Goal: Use online tool/utility: Utilize a website feature to perform a specific function

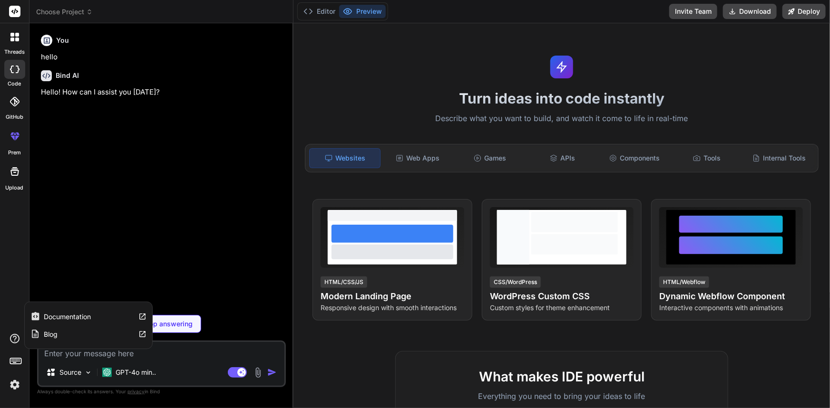
type textarea "x"
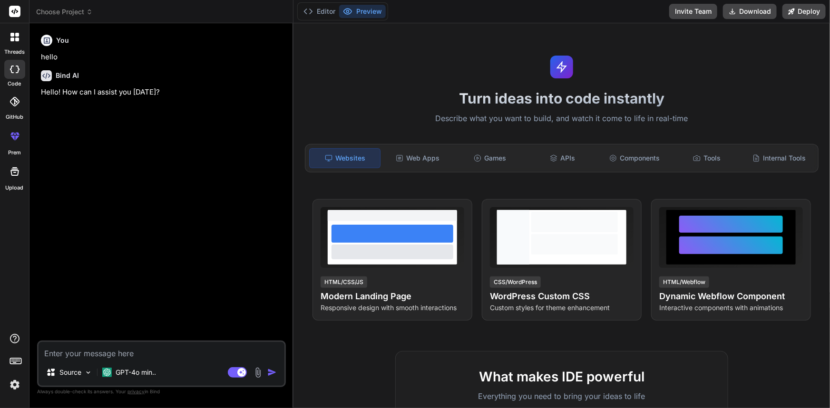
click at [155, 352] on textarea at bounding box center [162, 350] width 246 height 17
type textarea "CREATE DATABASE 'WildEarthPortfolioHOTT';"
type textarea "x"
type textarea "CREATE DATABASE 'WildEarthPortfolioHOTT';"
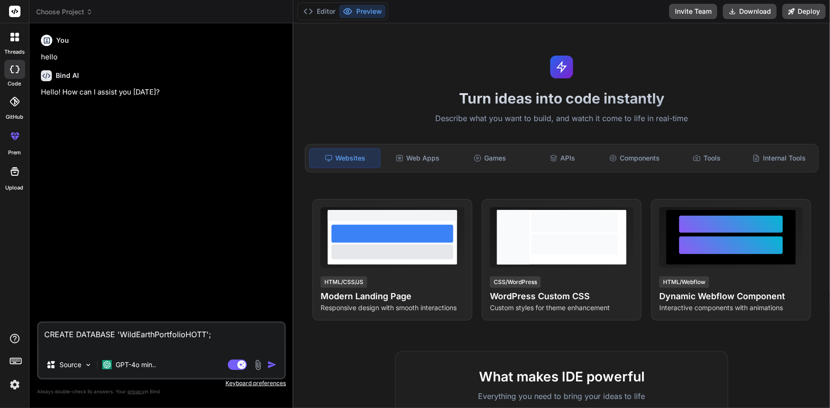
type textarea "x"
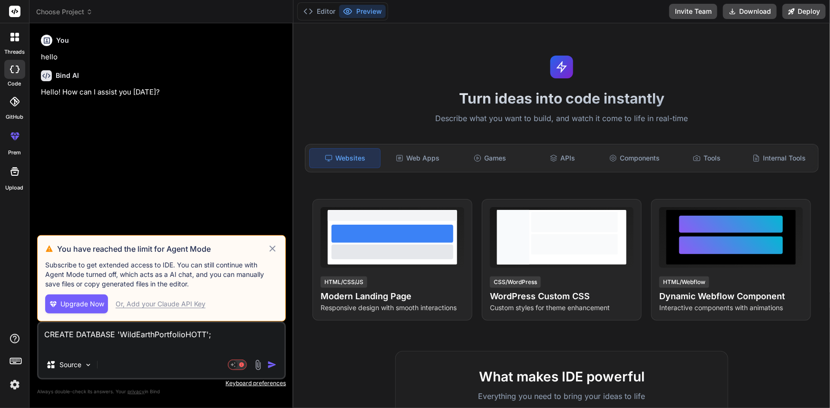
type textarea "CREATE DATABASE 'WildEarthPortfolioHOTT'; i"
type textarea "x"
type textarea "CREATE DATABASE 'WildEarthPortfolioHOTT'; in"
type textarea "x"
type textarea "CREATE DATABASE 'WildEarthPortfolioHOTT'; inc"
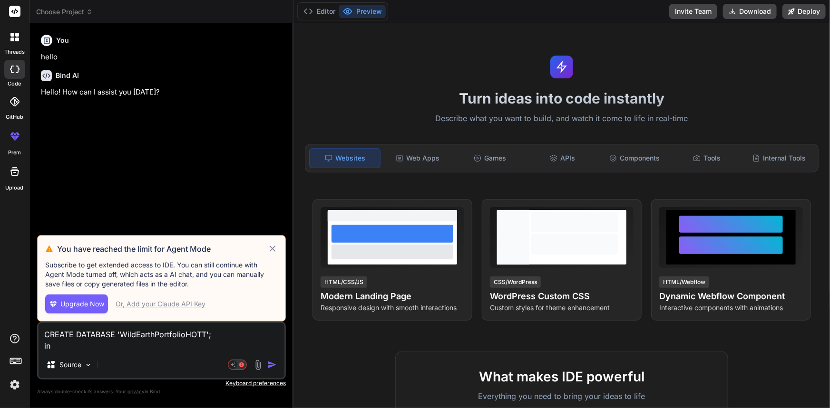
type textarea "x"
type textarea "CREATE DATABASE 'WildEarthPortfolioHOTT'; inco"
type textarea "x"
type textarea "CREATE DATABASE 'WildEarthPortfolioHOTT'; incor"
type textarea "x"
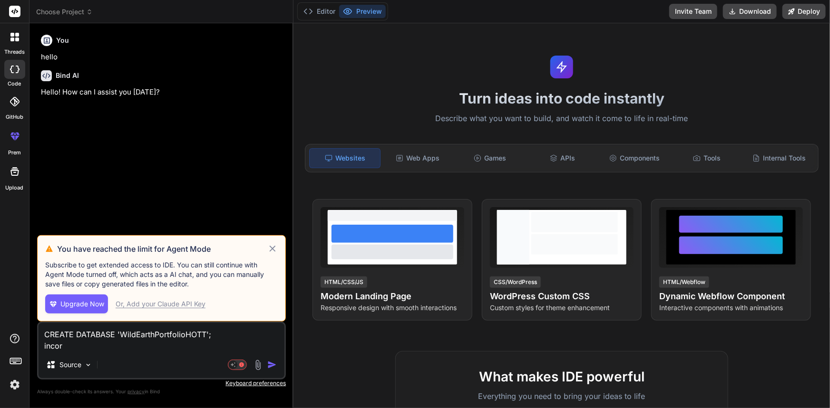
type textarea "CREATE DATABASE 'WildEarthPortfolioHOTT'; incorr"
type textarea "x"
type textarea "CREATE DATABASE 'WildEarthPortfolioHOTT'; incorre"
type textarea "x"
type textarea "CREATE DATABASE 'WildEarthPortfolioHOTT'; incorrec"
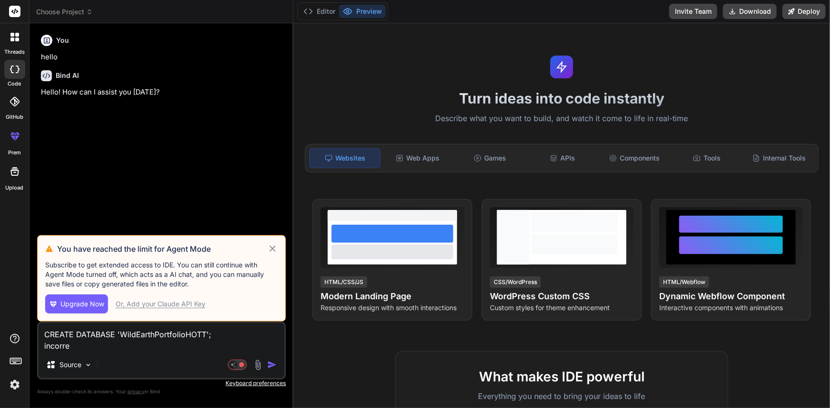
type textarea "x"
type textarea "CREATE DATABASE 'WildEarthPortfolioHOTT'; incorrect"
type textarea "x"
type textarea "CREATE DATABASE 'WildEarthPortfolioHOTT'; incorrects"
type textarea "x"
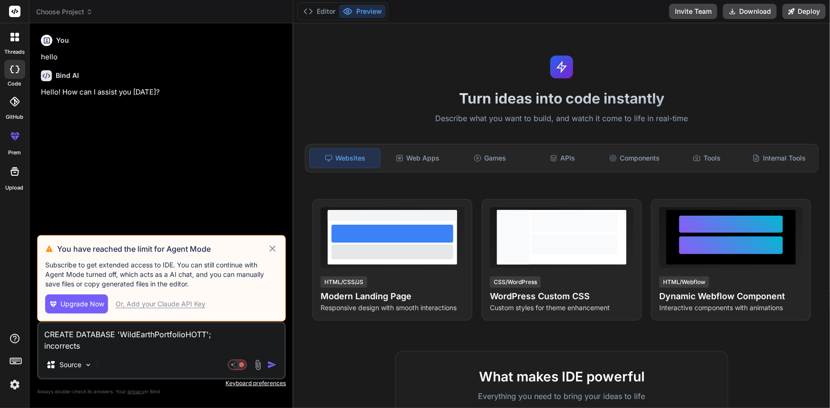
type textarea "CREATE DATABASE 'WildEarthPortfolioHOTT'; incorrectsy"
type textarea "x"
type textarea "CREATE DATABASE 'WildEarthPortfolioHOTT'; incorrectsyn"
type textarea "x"
type textarea "CREATE DATABASE 'WildEarthPortfolioHOTT'; incorrectsynt"
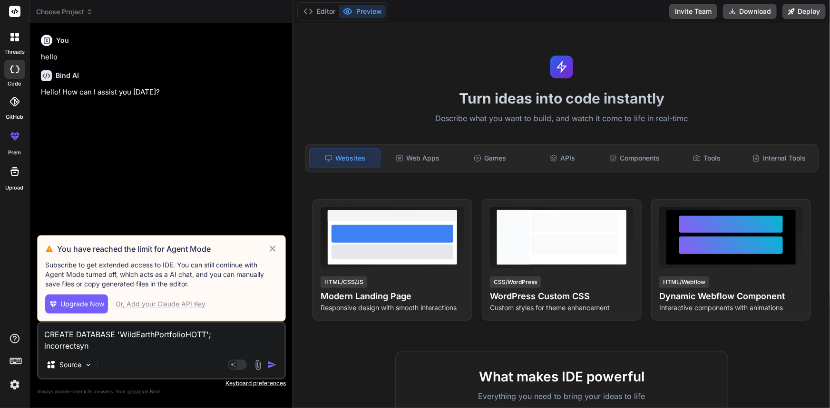
type textarea "x"
type textarea "CREATE DATABASE 'WildEarthPortfolioHOTT'; incorrectsynta"
type textarea "x"
type textarea "CREATE DATABASE 'WildEarthPortfolioHOTT'; incorrectsyntax"
type textarea "x"
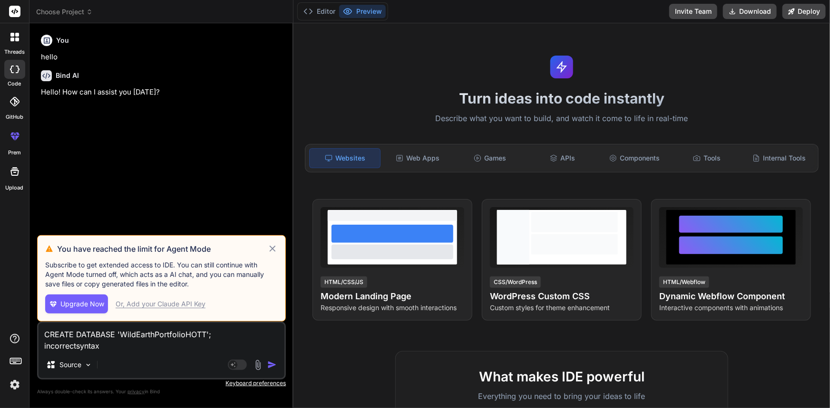
type textarea "CREATE DATABASE 'WildEarthPortfolioHOTT'; incorrectsyntax"
type textarea "x"
type textarea "CREATE DATABASE 'WildEarthPortfolioHOTT'; incorrectsyntax e"
type textarea "x"
type textarea "CREATE DATABASE 'WildEarthPortfolioHOTT'; incorrectsyntax er"
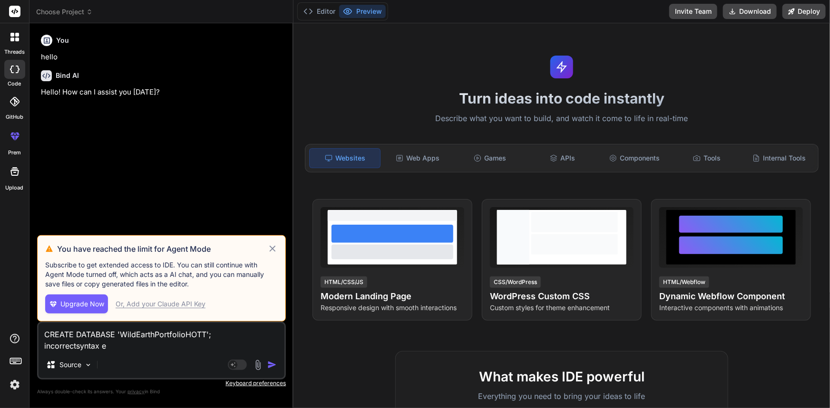
type textarea "x"
type textarea "CREATE DATABASE 'WildEarthPortfolioHOTT'; incorrectsyntax err"
type textarea "x"
type textarea "CREATE DATABASE 'WildEarthPortfolioHOTT'; incorrectsyntax erro"
type textarea "x"
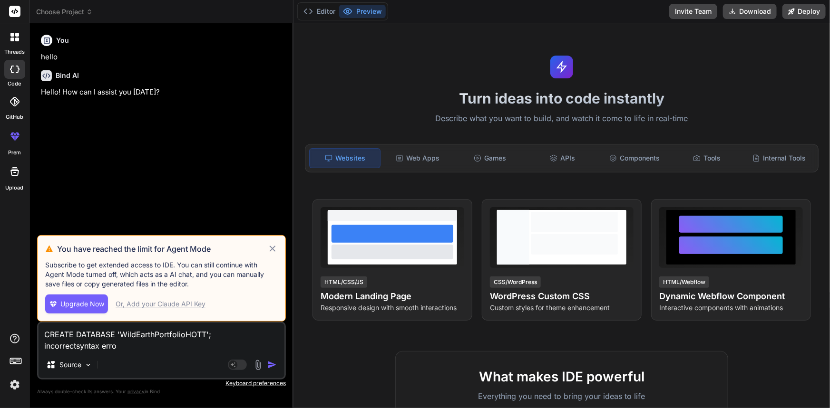
type textarea "CREATE DATABASE 'WildEarthPortfolioHOTT'; incorrectsyntax error"
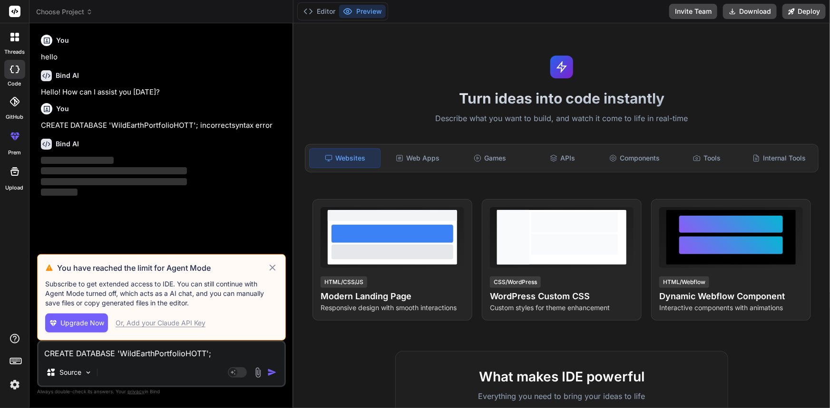
type textarea "x"
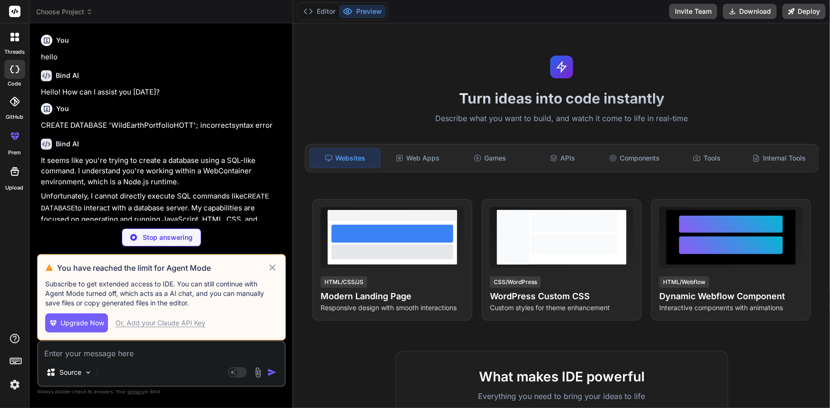
click at [278, 263] on icon at bounding box center [272, 267] width 11 height 11
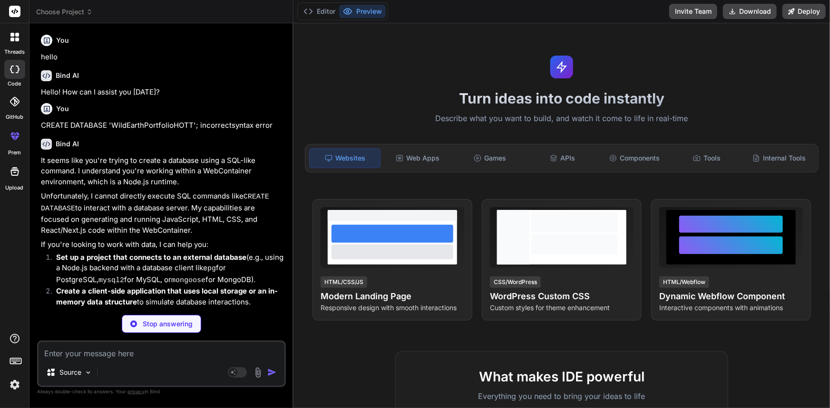
type textarea "x"
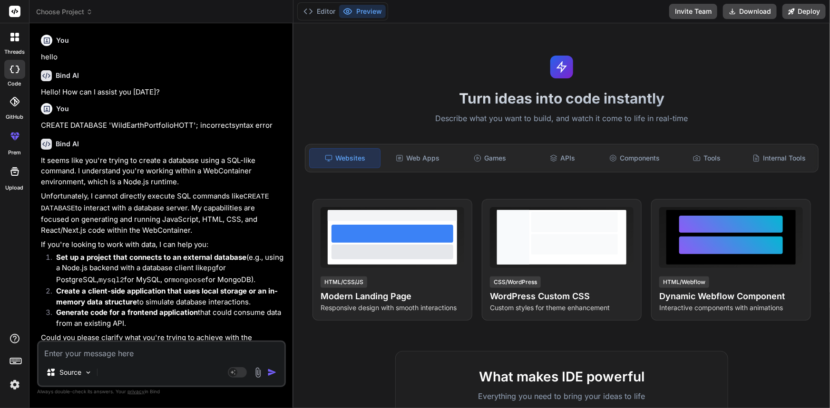
scroll to position [12, 0]
